Goal: Find specific page/section: Find specific page/section

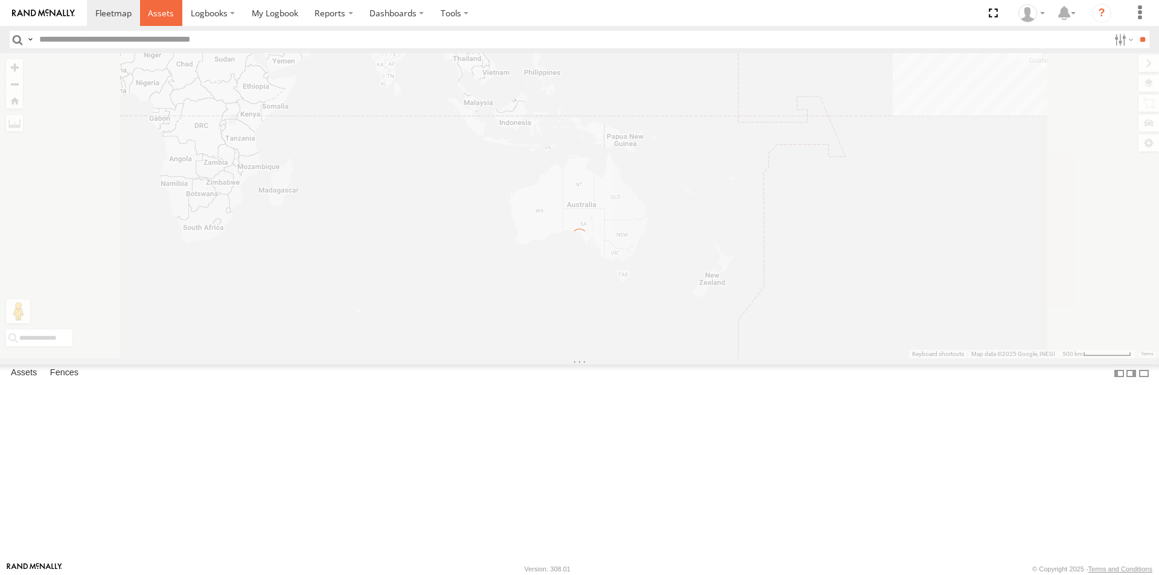
drag, startPoint x: 0, startPoint y: 0, endPoint x: 155, endPoint y: 18, distance: 155.6
click at [155, 18] on span at bounding box center [161, 12] width 26 height 11
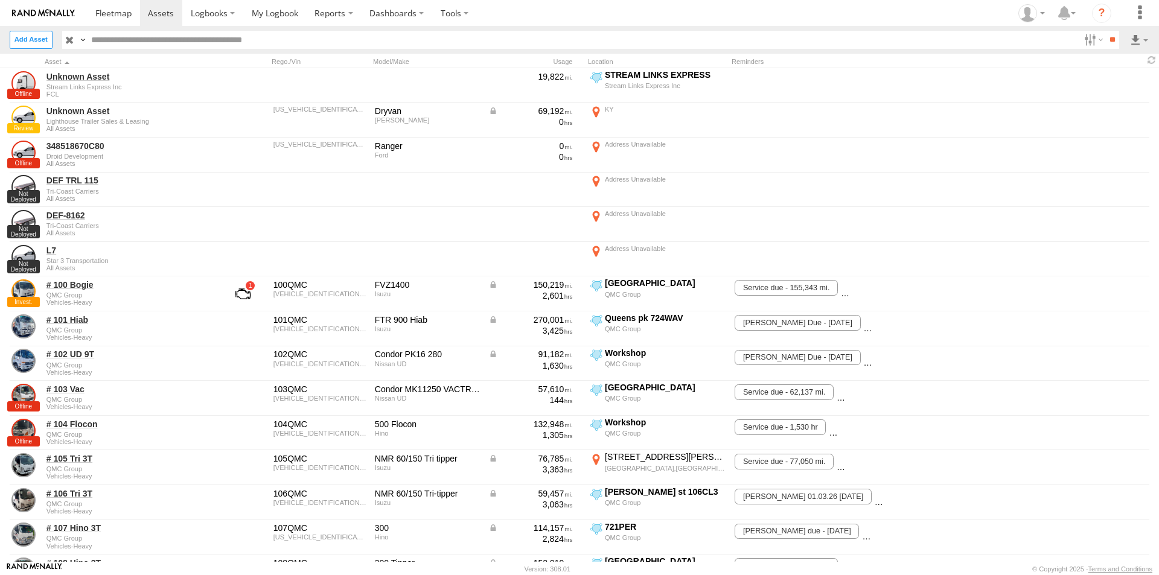
click at [83, 43] on label at bounding box center [82, 40] width 10 height 18
click at [0, 0] on span "Device ID" at bounding box center [0, 0] width 0 height 0
click at [169, 38] on input "text" at bounding box center [583, 40] width 993 height 18
paste input "**********"
type input "**********"
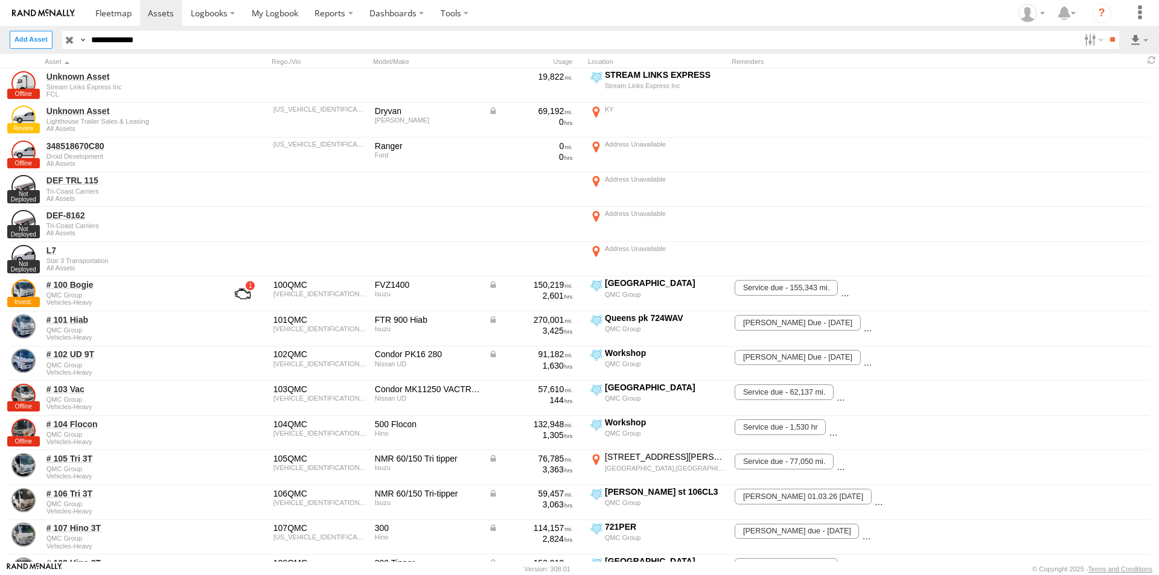
click at [1106, 31] on input "**" at bounding box center [1113, 40] width 14 height 18
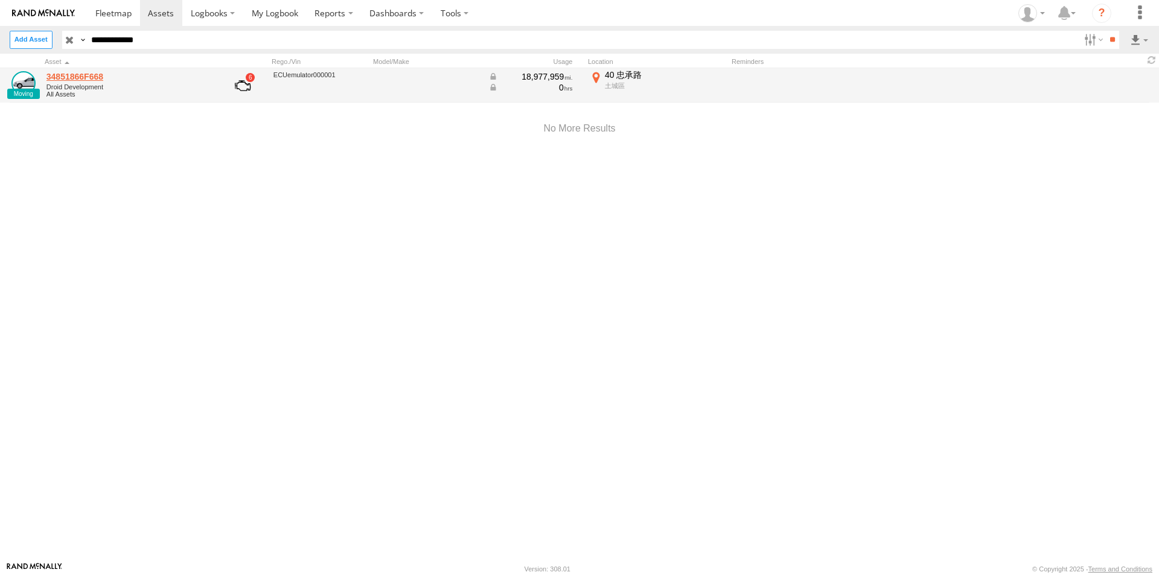
click at [70, 77] on link "34851866F668" at bounding box center [128, 76] width 165 height 11
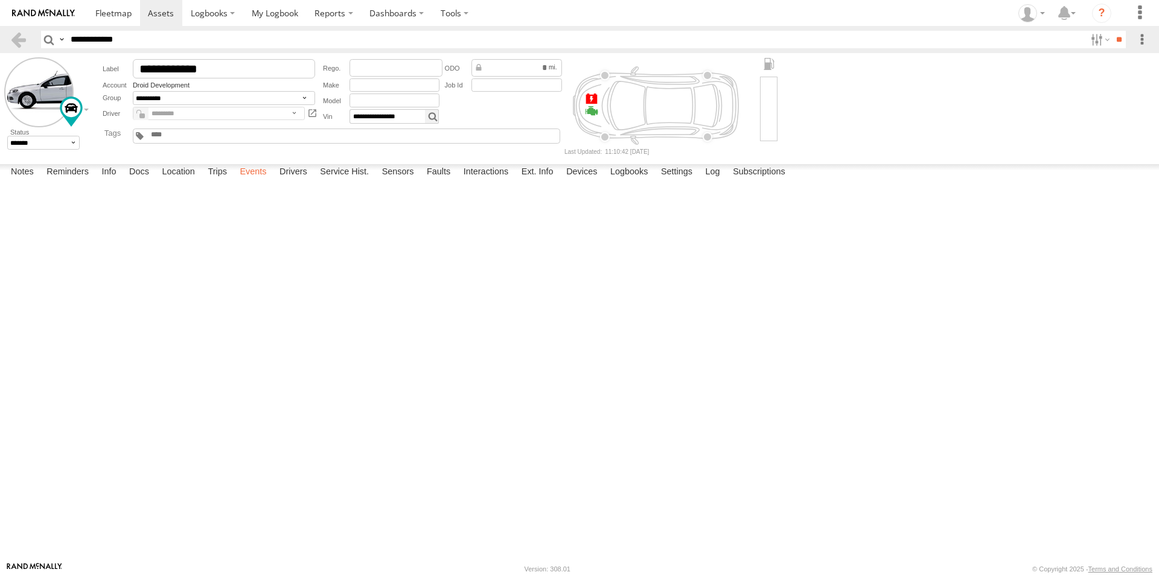
click at [253, 181] on label "Events" at bounding box center [253, 172] width 39 height 17
click at [295, 181] on label "Drivers" at bounding box center [294, 172] width 40 height 17
click at [107, 181] on label "Info" at bounding box center [108, 172] width 27 height 17
click at [137, 181] on label "Docs" at bounding box center [139, 172] width 32 height 17
click at [726, 181] on label "Log" at bounding box center [713, 172] width 27 height 17
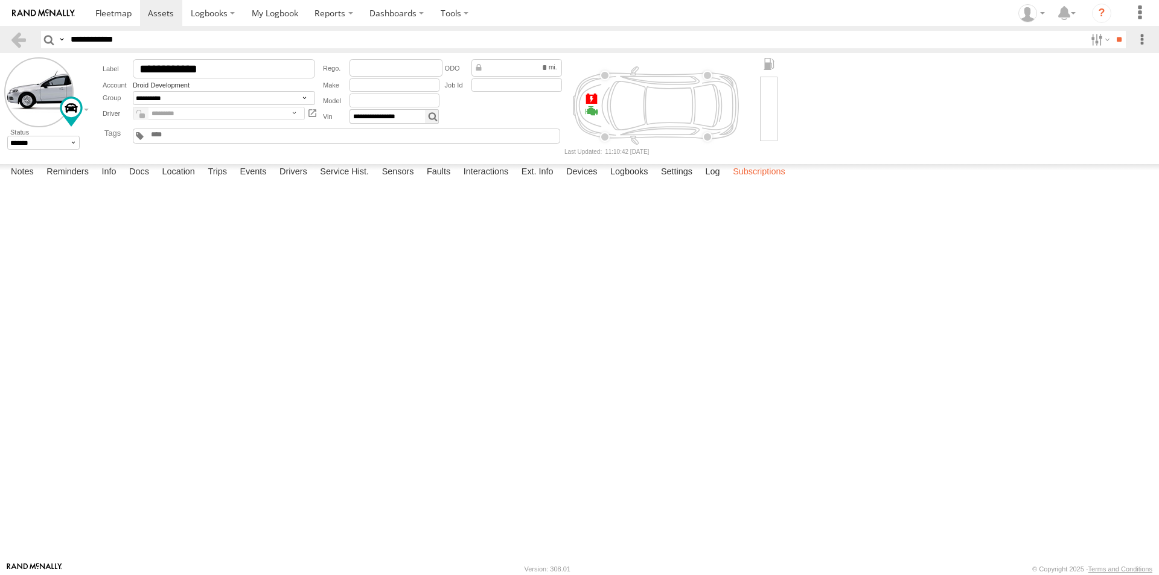
click at [763, 181] on label "Subscriptions" at bounding box center [759, 172] width 65 height 17
click at [670, 181] on label "Settings" at bounding box center [676, 172] width 43 height 17
click at [632, 181] on label "Logbooks" at bounding box center [629, 172] width 50 height 17
click at [572, 181] on label "Devices" at bounding box center [581, 172] width 43 height 17
click at [528, 181] on label "Ext. Info" at bounding box center [538, 172] width 44 height 17
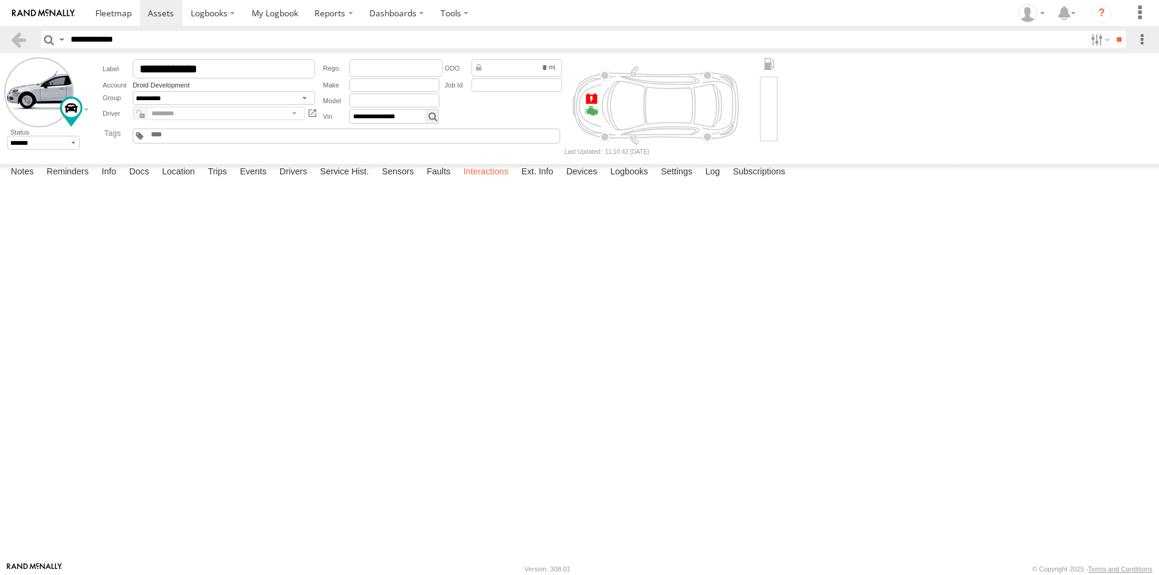
click at [471, 181] on label "Interactions" at bounding box center [486, 172] width 57 height 17
